Goal: Information Seeking & Learning: Learn about a topic

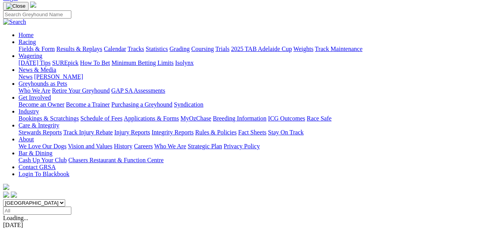
scroll to position [62, 0]
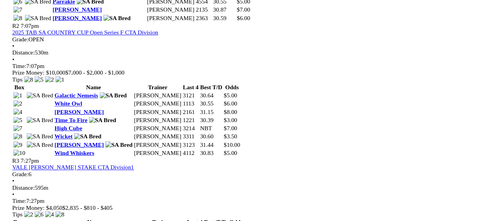
scroll to position [517, 128]
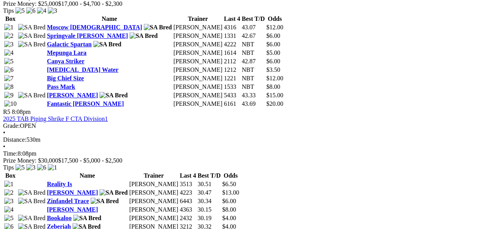
scroll to position [860, 130]
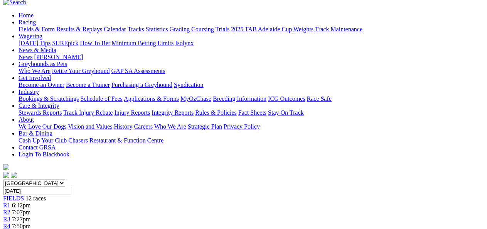
scroll to position [0, 0]
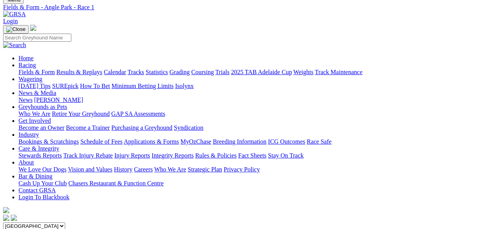
scroll to position [3, 0]
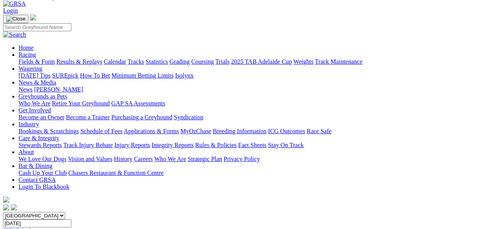
scroll to position [32, 0]
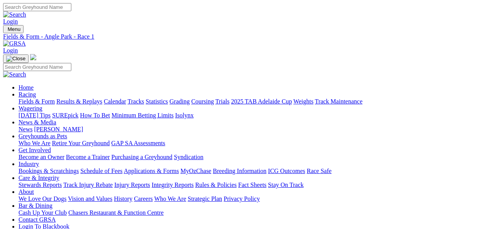
scroll to position [3, 0]
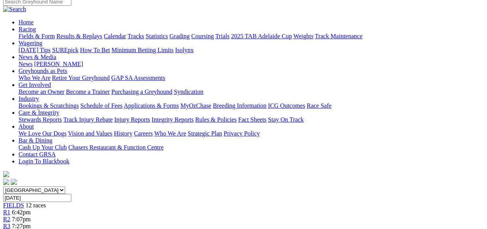
scroll to position [47, 0]
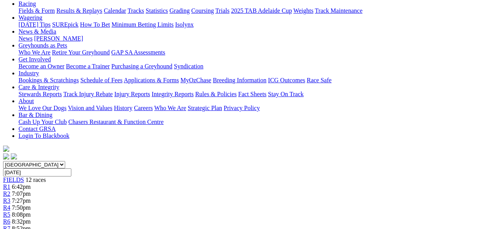
scroll to position [101, 0]
